Goal: Information Seeking & Learning: Check status

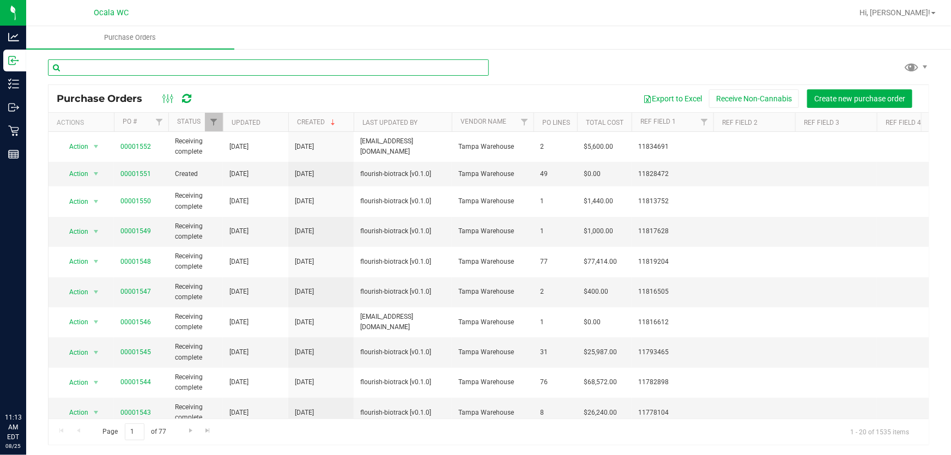
click at [158, 64] on input "text" at bounding box center [268, 67] width 441 height 16
type input "hash"
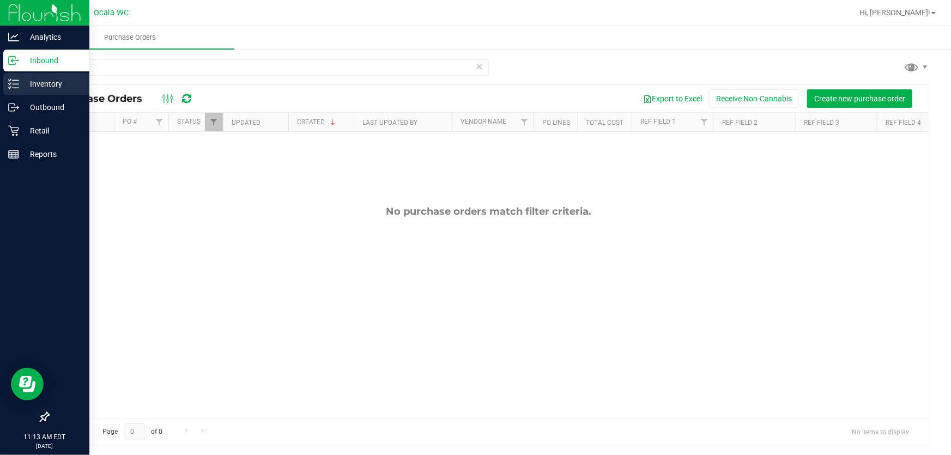
click at [16, 81] on icon at bounding box center [13, 83] width 11 height 11
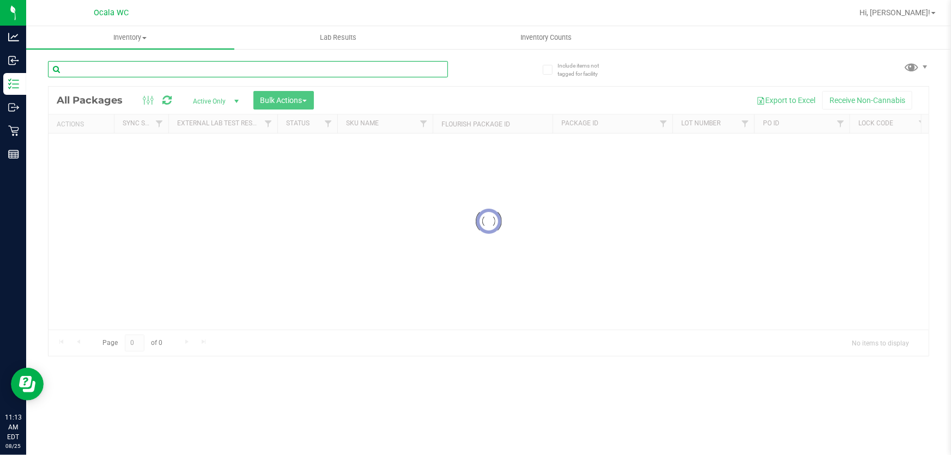
click at [160, 63] on input "text" at bounding box center [248, 69] width 400 height 16
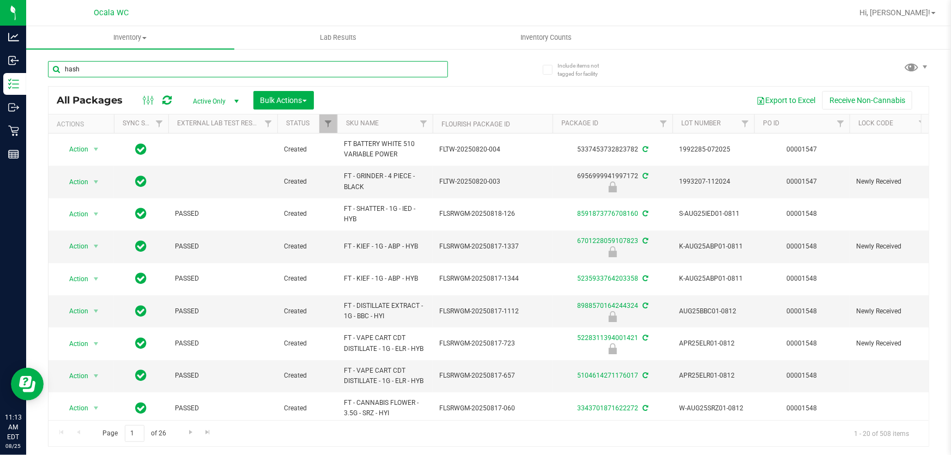
type input "hash"
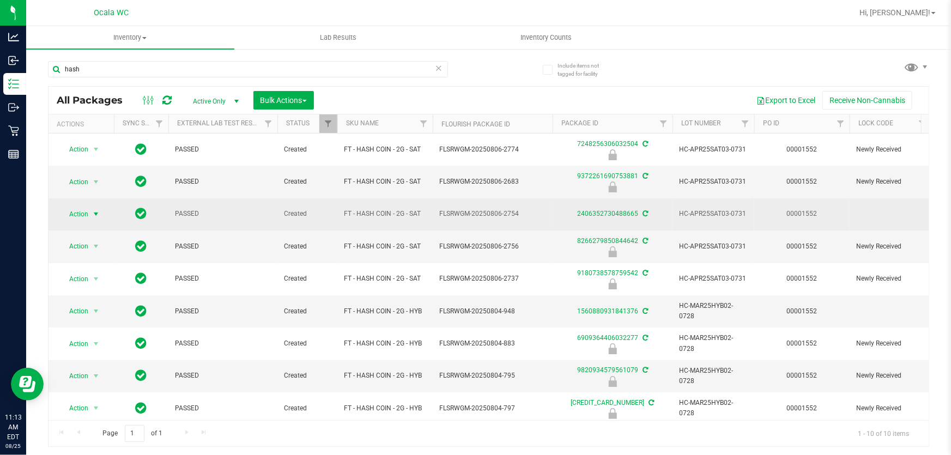
click at [81, 213] on span "Action" at bounding box center [73, 214] width 29 height 15
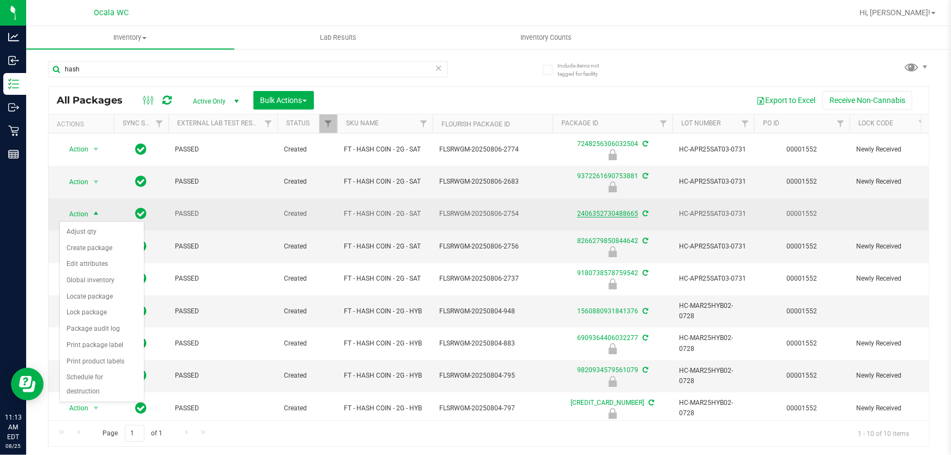
click at [599, 212] on link "2406352730488665" at bounding box center [607, 214] width 61 height 8
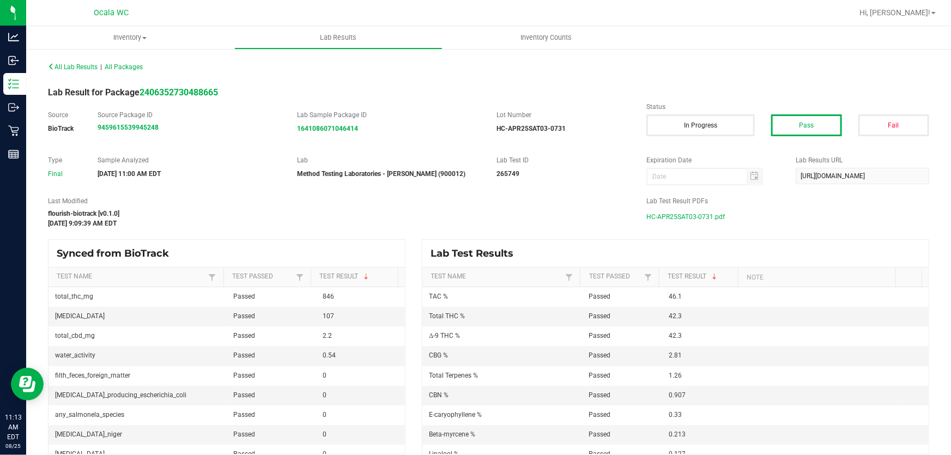
click at [710, 212] on span "HC-APR25SAT03-0731.pdf" at bounding box center [685, 217] width 78 height 16
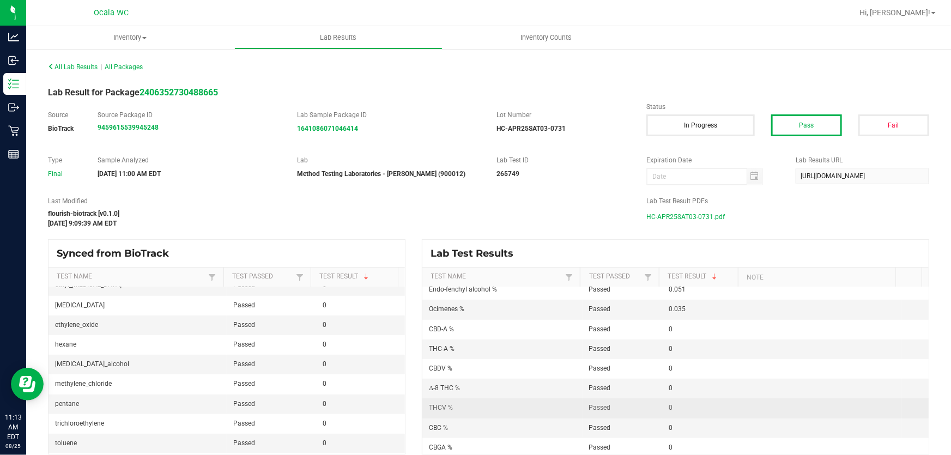
scroll to position [324, 0]
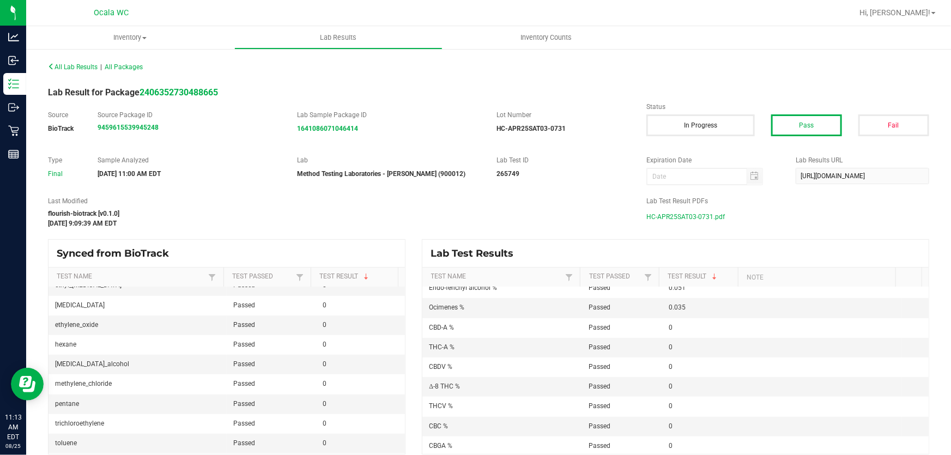
click at [669, 212] on span "HC-APR25SAT03-0731.pdf" at bounding box center [685, 217] width 78 height 16
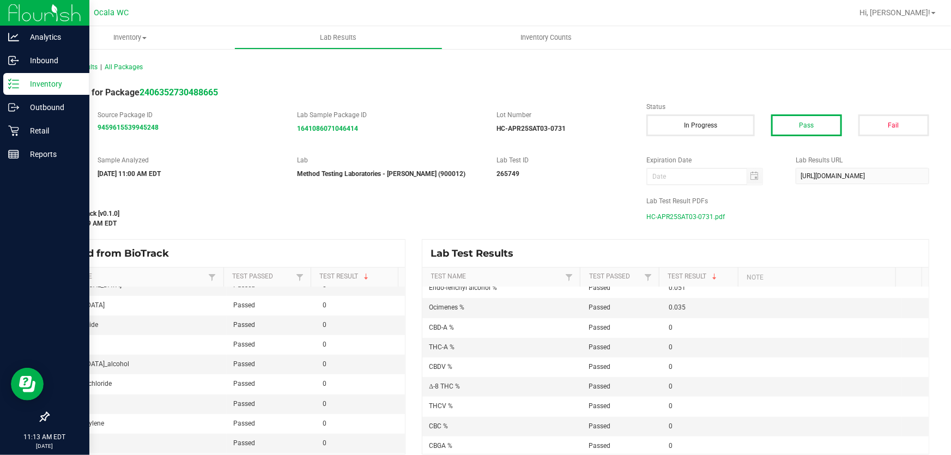
click at [28, 83] on p "Inventory" at bounding box center [51, 83] width 65 height 13
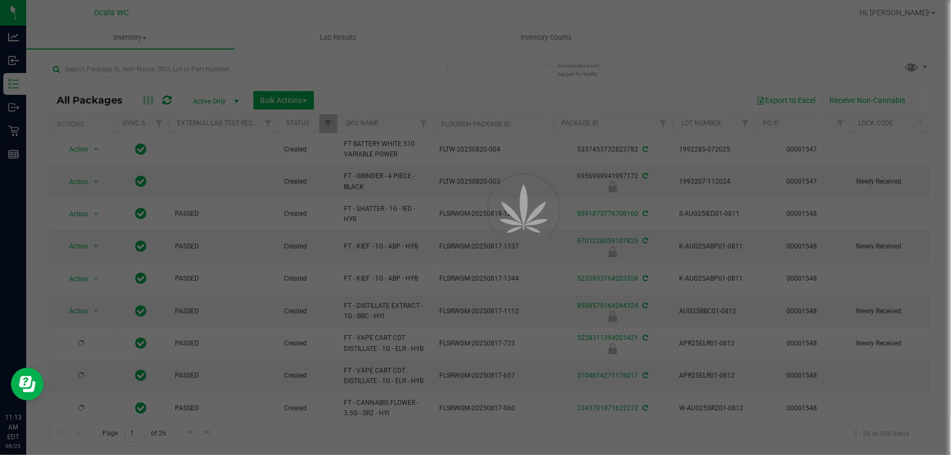
click at [173, 71] on div at bounding box center [475, 227] width 951 height 455
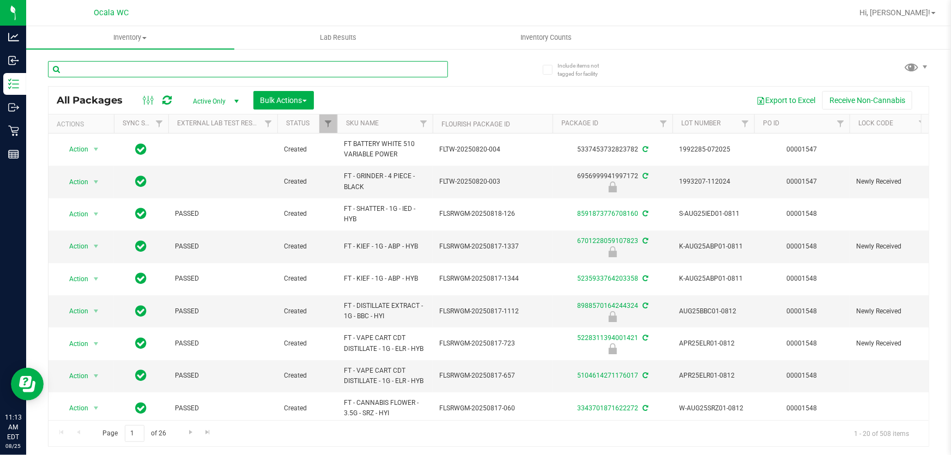
click at [173, 71] on input "text" at bounding box center [248, 69] width 400 height 16
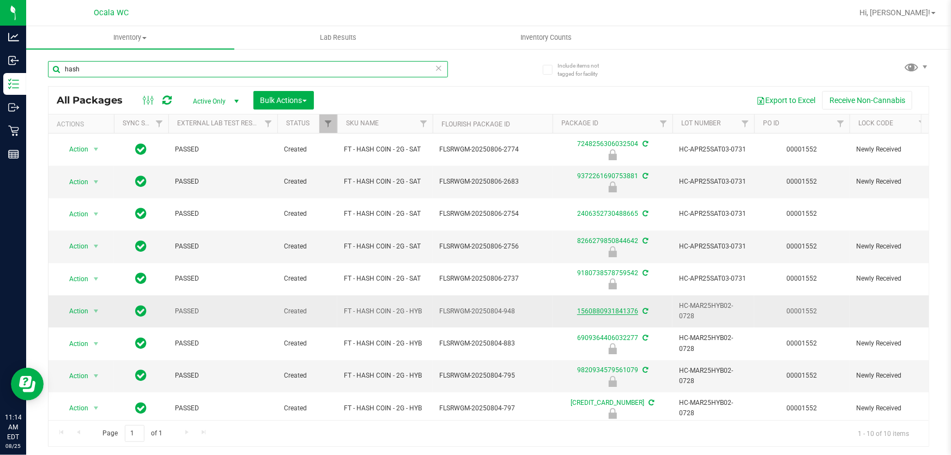
type input "hash"
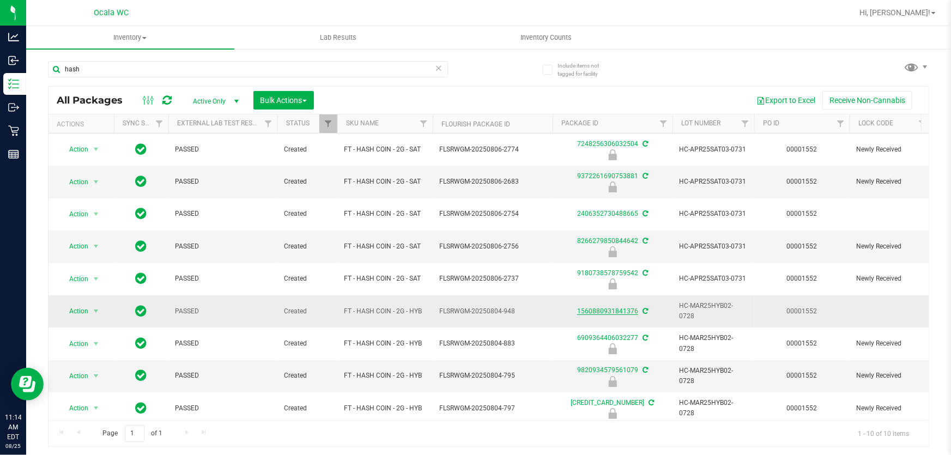
click at [614, 309] on link "1560880931841376" at bounding box center [607, 311] width 61 height 8
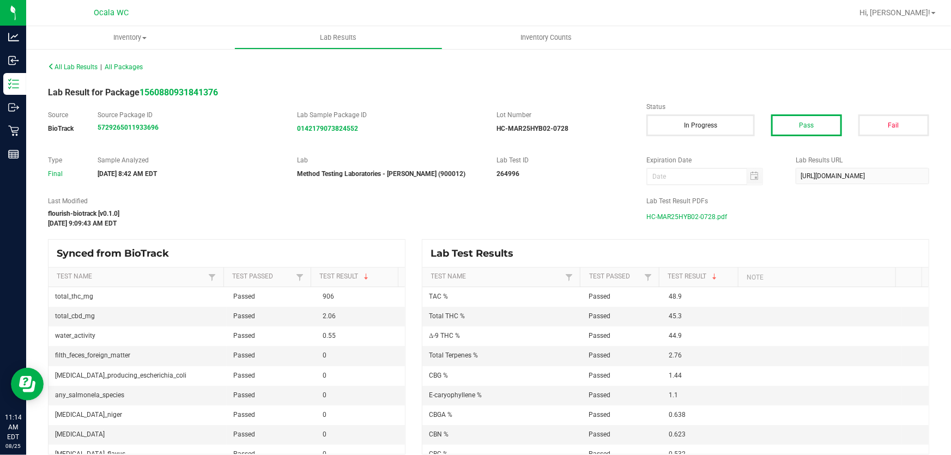
click at [699, 215] on span "HC-MAR25HYB02-0728.pdf" at bounding box center [686, 217] width 81 height 16
